Goal: Check status: Check status

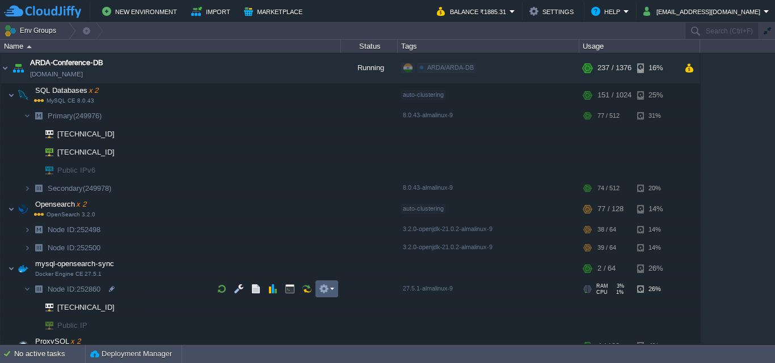
click at [323, 292] on button "button" at bounding box center [324, 289] width 10 height 10
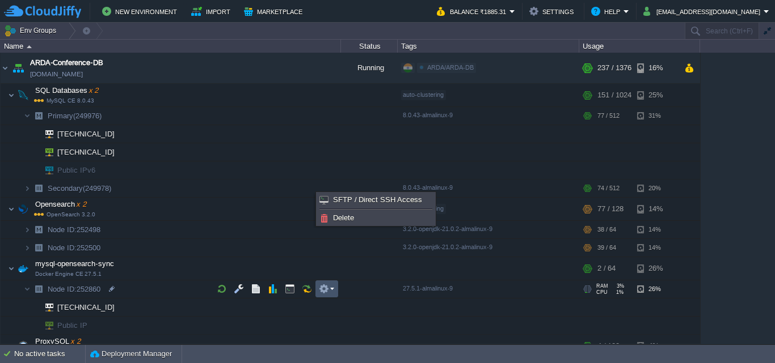
click at [335, 291] on td at bounding box center [326, 289] width 23 height 17
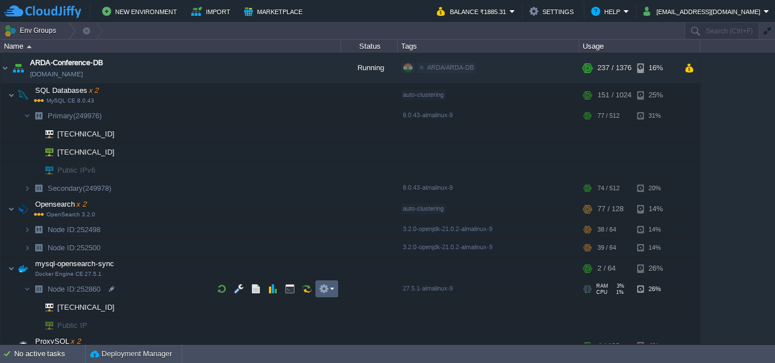
click at [335, 291] on td at bounding box center [326, 289] width 23 height 17
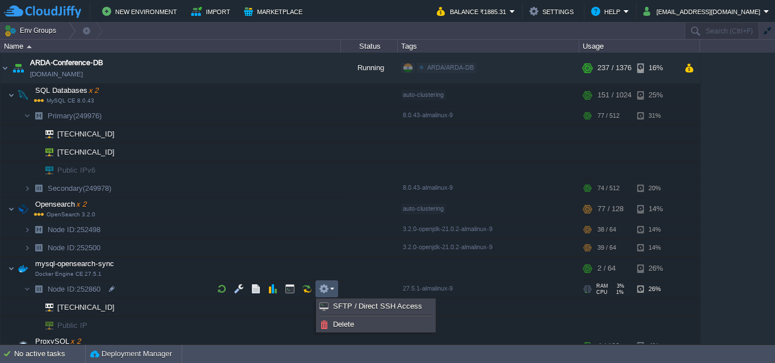
click at [731, 91] on div "ARDA-Conference-DB [DOMAIN_NAME] Running ARDA/ARDA-DB Edit RAM 17% CPU 2% 237 /…" at bounding box center [387, 198] width 775 height 291
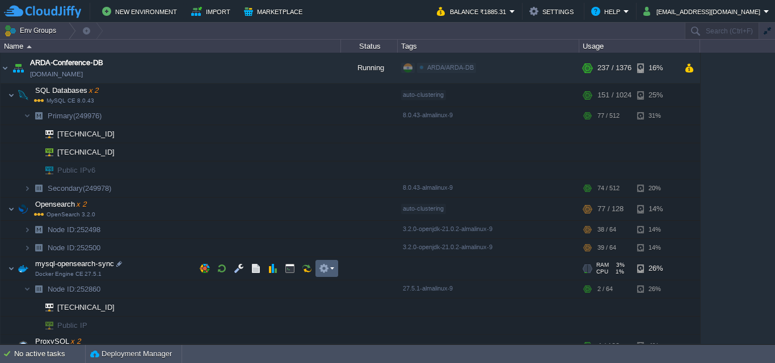
click at [332, 269] on em at bounding box center [326, 269] width 15 height 10
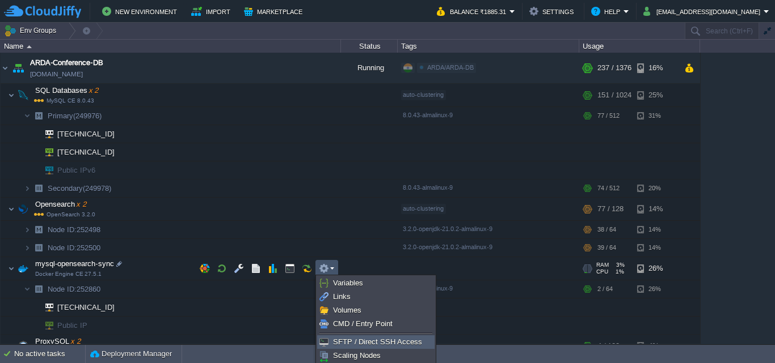
click at [362, 338] on span "SFTP / Direct SSH Access" at bounding box center [377, 342] width 89 height 9
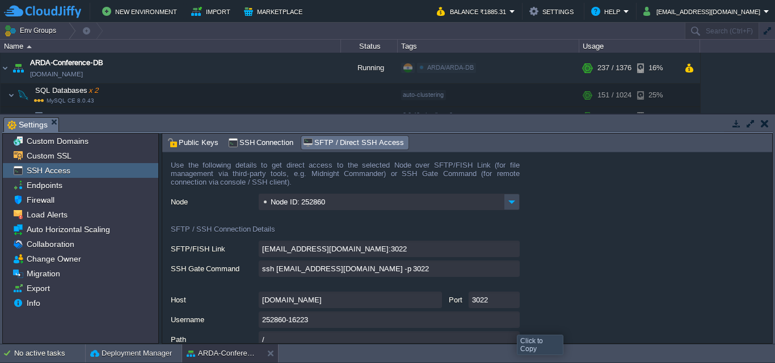
click at [510, 325] on input "252860-16223" at bounding box center [389, 320] width 261 height 16
click at [627, 362] on td "No active tasks Deployment Manager ARDA-Conference-DB" at bounding box center [387, 354] width 775 height 18
click at [765, 117] on td at bounding box center [764, 124] width 14 height 14
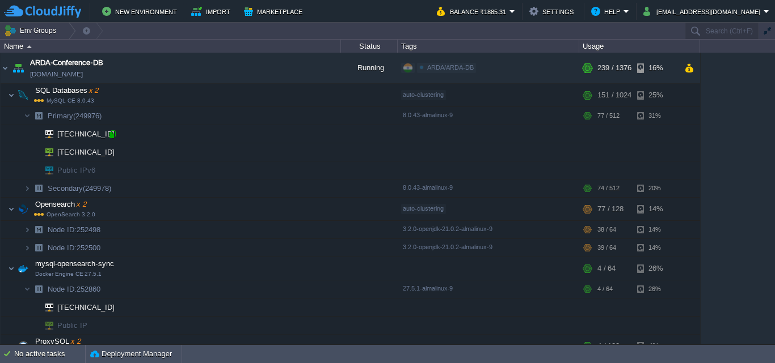
click at [110, 133] on div at bounding box center [112, 134] width 10 height 10
click at [32, 233] on img at bounding box center [39, 230] width 16 height 18
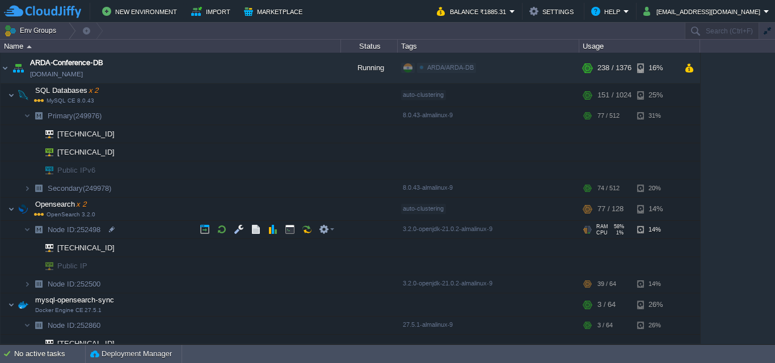
click at [94, 230] on span "Node ID: 252498" at bounding box center [74, 230] width 56 height 10
